Goal: Transaction & Acquisition: Download file/media

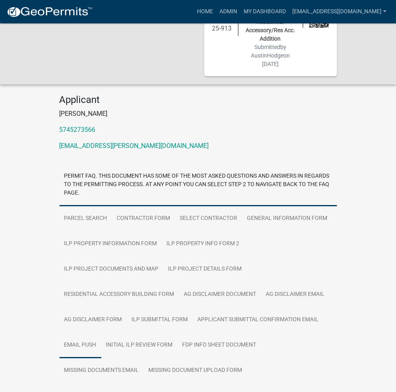
scroll to position [83, 0]
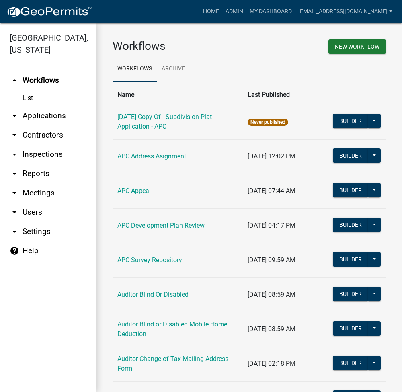
click at [42, 173] on link "arrow_drop_down Reports" at bounding box center [48, 173] width 97 height 19
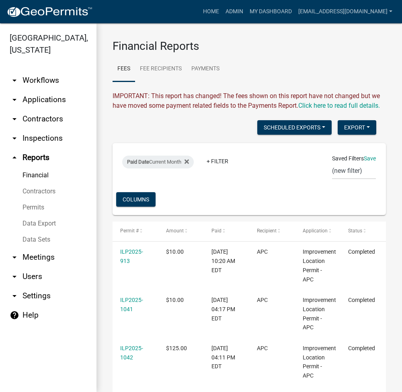
click at [43, 220] on link "Data Export" at bounding box center [48, 224] width 97 height 16
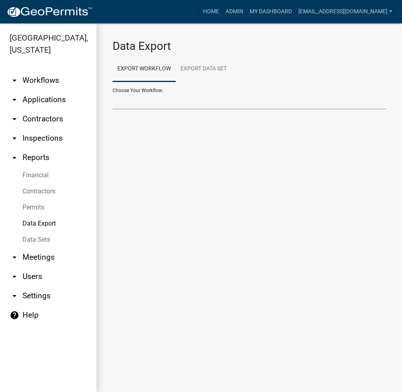
click at [176, 103] on select "Choose Your Workflow:" at bounding box center [250, 101] width 274 height 16
select select "1: Object"
click at [113, 93] on select "Problem Complaint Form - APC APC Address Asignment APC Appeal APC Development P…" at bounding box center [250, 101] width 274 height 16
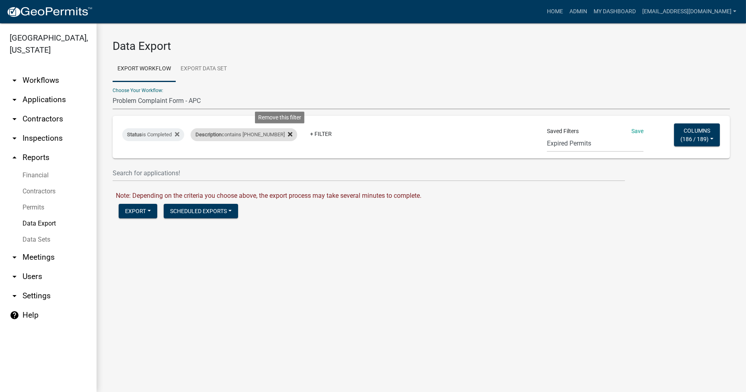
click at [288, 133] on icon at bounding box center [290, 134] width 4 height 4
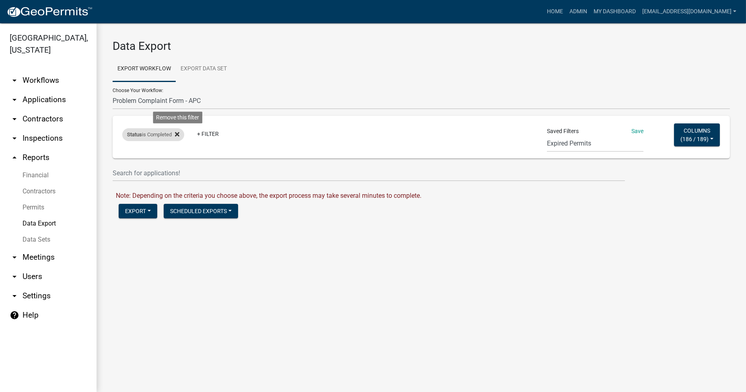
click at [177, 137] on icon at bounding box center [177, 134] width 4 height 6
click at [402, 142] on button "Columns ( 186 / 189 )" at bounding box center [697, 135] width 46 height 23
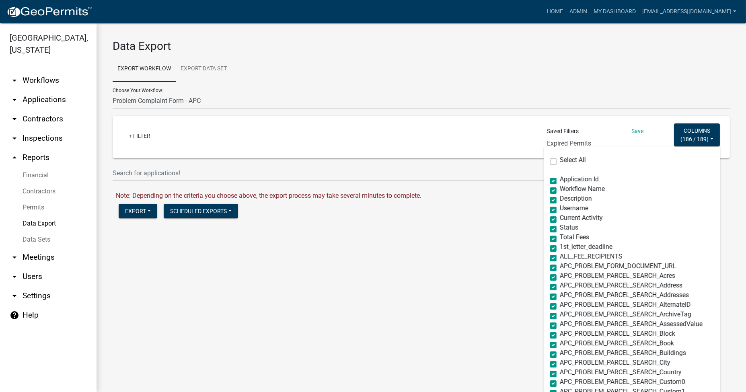
click at [402, 140] on select "Expired Permits ILP Public Review Report FDP EC Report Homestead Deductions Exc…" at bounding box center [595, 144] width 97 height 16
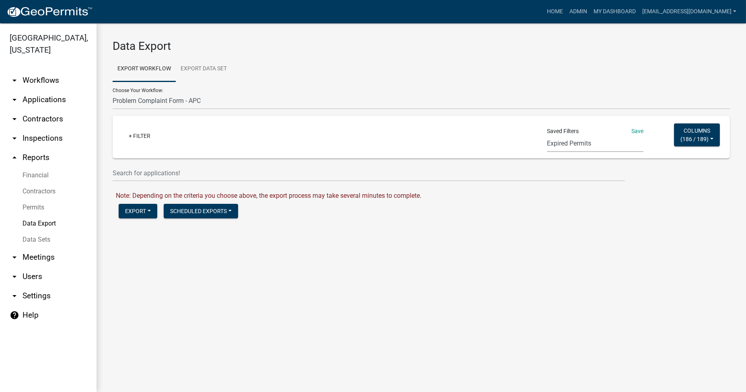
select select "16: c0bf70d0-f005-4044-be21-49ea81286453"
click at [402, 136] on select "Expired Permits ILP Public Review Report FDP EC Report Homestead Deductions Exc…" at bounding box center [595, 144] width 97 height 16
click at [176, 136] on div "Date Created Current Month" at bounding box center [161, 134] width 79 height 13
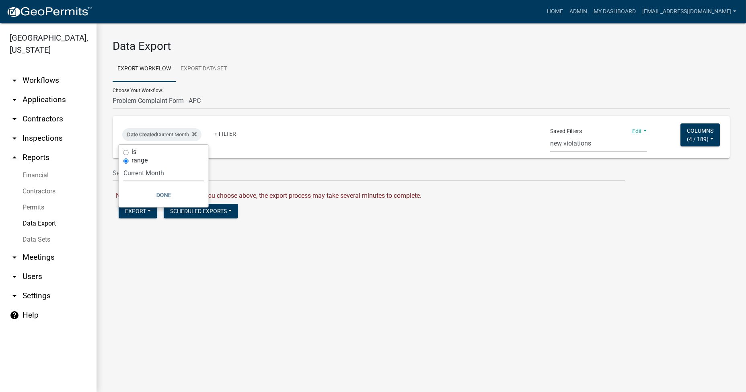
click at [136, 173] on select "[DATE] [DATE] Current Week Previous Week Current Month Last Month Current Calen…" at bounding box center [164, 173] width 80 height 16
select select "custom"
click at [133, 165] on select "[DATE] [DATE] Current Week Previous Week Current Month Last Month Current Calen…" at bounding box center [164, 173] width 80 height 16
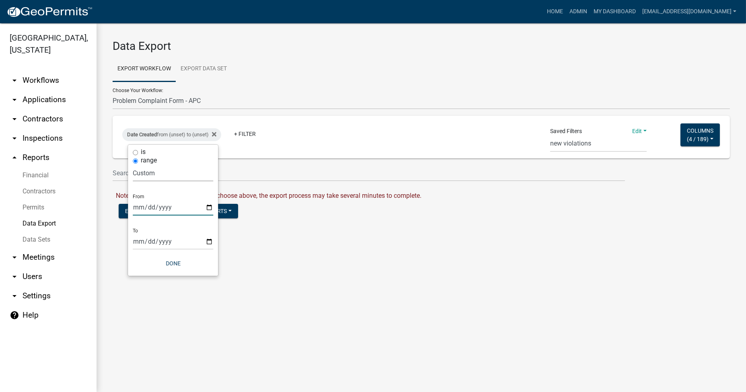
click at [152, 208] on input "date" at bounding box center [173, 207] width 80 height 16
click at [208, 209] on input "date" at bounding box center [173, 207] width 80 height 16
type input "[DATE]"
click at [216, 241] on input "date" at bounding box center [178, 241] width 80 height 16
type input "[DATE]"
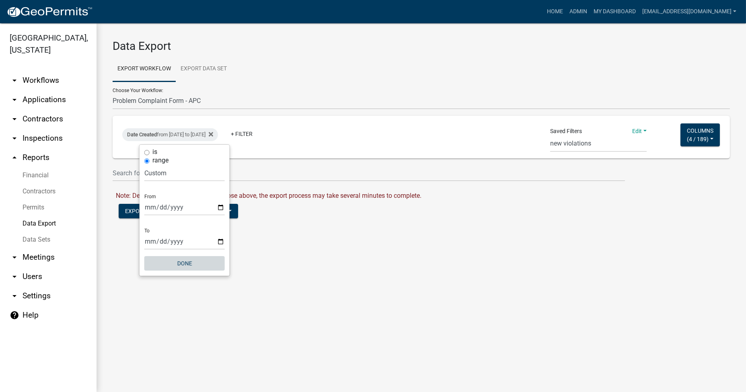
click at [185, 262] on button "Done" at bounding box center [184, 263] width 80 height 14
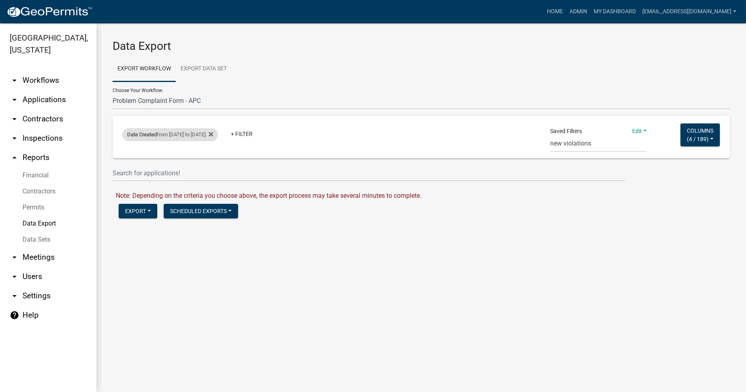
click at [213, 138] on div "Date Created from [DATE] to [DATE]" at bounding box center [170, 134] width 96 height 13
select select "custom"
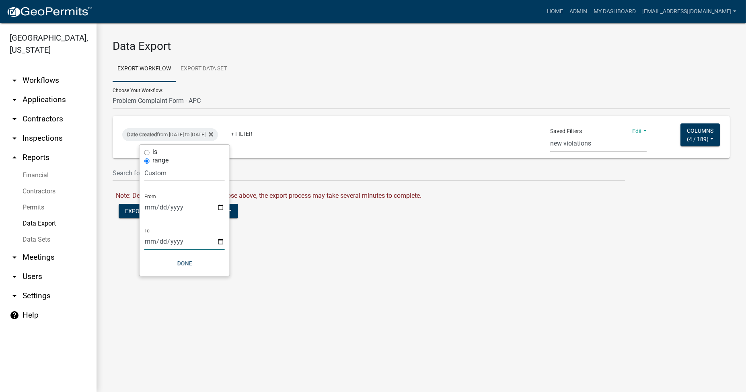
click at [190, 239] on input "[DATE]" at bounding box center [184, 241] width 80 height 16
click at [219, 236] on input "[DATE]" at bounding box center [184, 241] width 80 height 16
click at [221, 241] on input "[DATE]" at bounding box center [184, 241] width 80 height 16
type input "[DATE]"
click at [186, 267] on button "Done" at bounding box center [184, 263] width 80 height 14
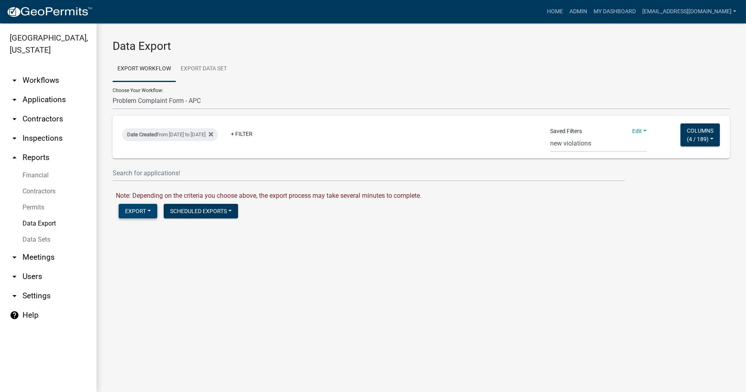
click at [132, 208] on button "Export" at bounding box center [138, 211] width 39 height 14
click at [152, 235] on button "Excel Format (.xlsx)" at bounding box center [160, 232] width 82 height 19
click at [186, 231] on link "Download Problem Complaint Form - APC.xlsx" at bounding box center [182, 229] width 132 height 8
